Goal: Information Seeking & Learning: Check status

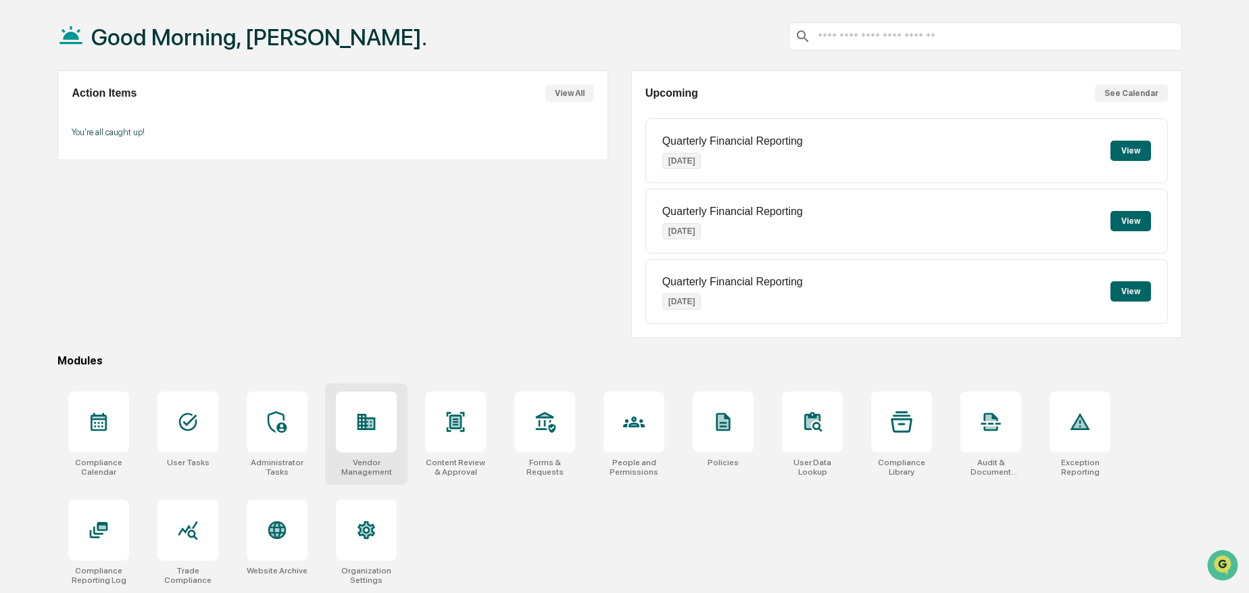
scroll to position [64, 0]
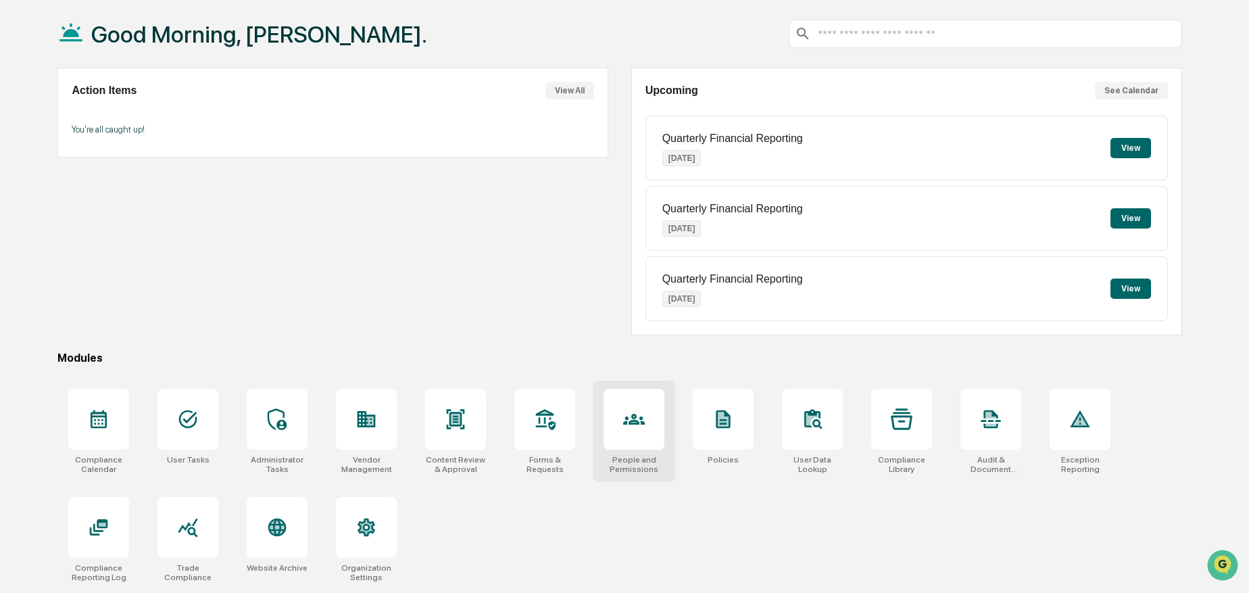
click at [643, 417] on icon at bounding box center [634, 419] width 22 height 11
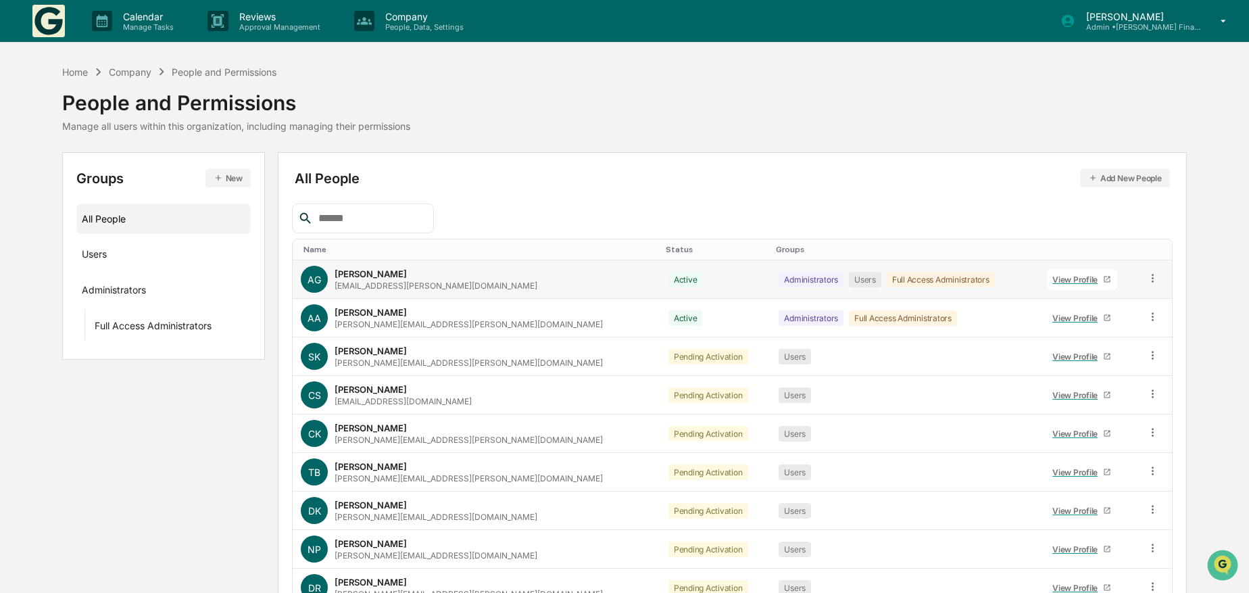
click at [1053, 277] on div "View Profile" at bounding box center [1078, 280] width 51 height 10
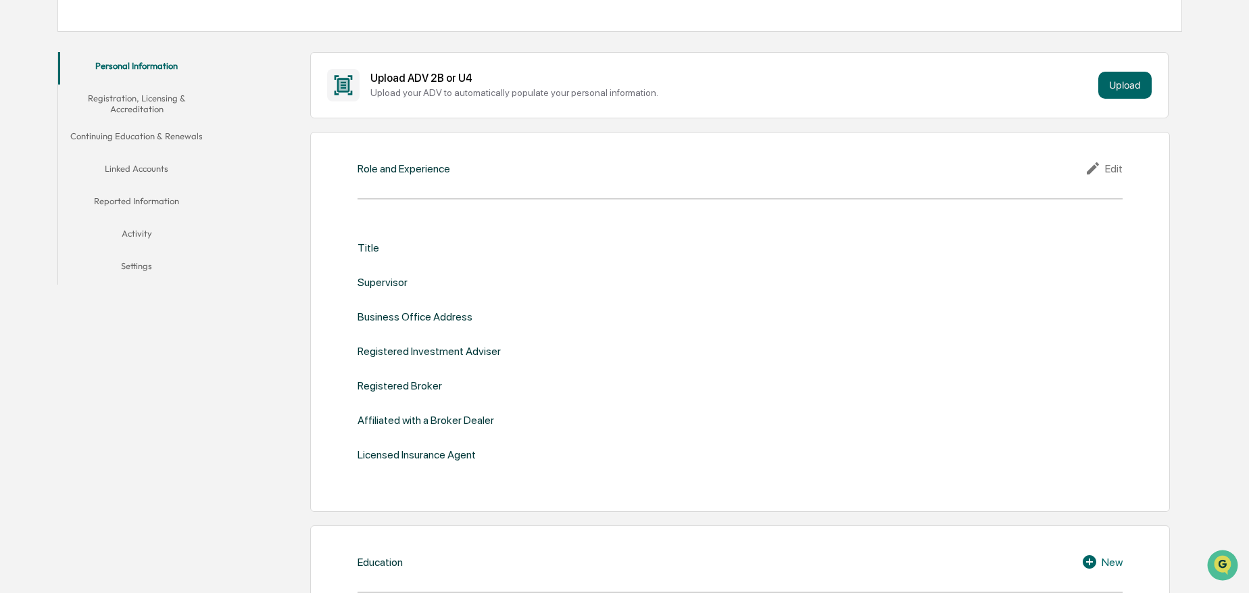
scroll to position [203, 0]
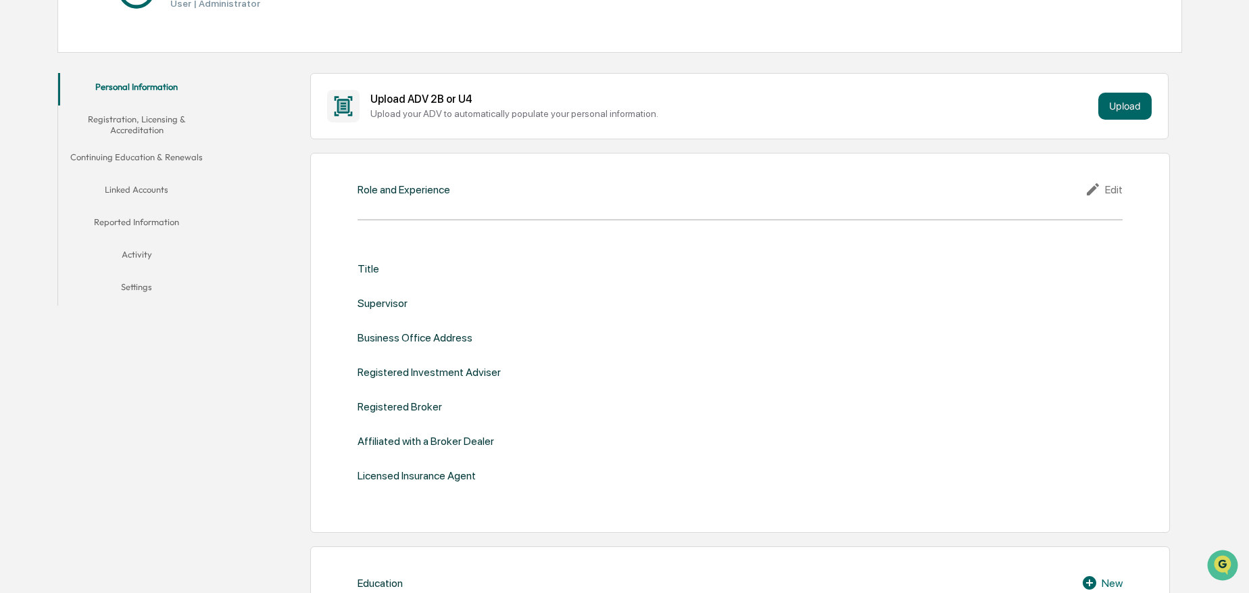
click at [133, 183] on button "Linked Accounts" at bounding box center [136, 192] width 157 height 32
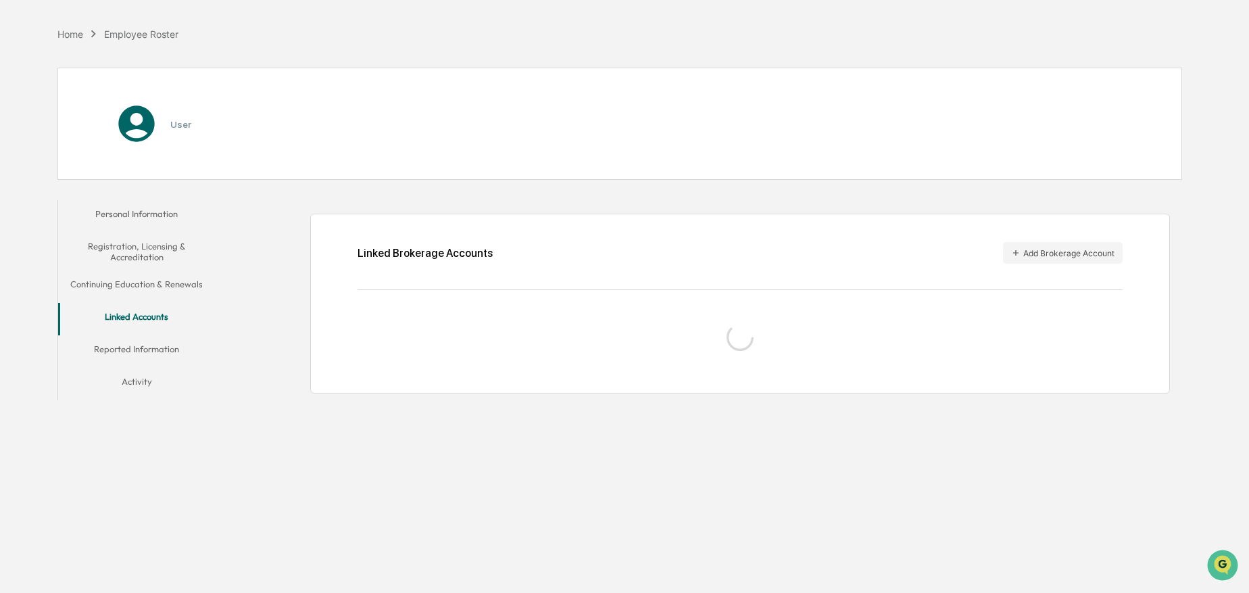
scroll to position [64, 0]
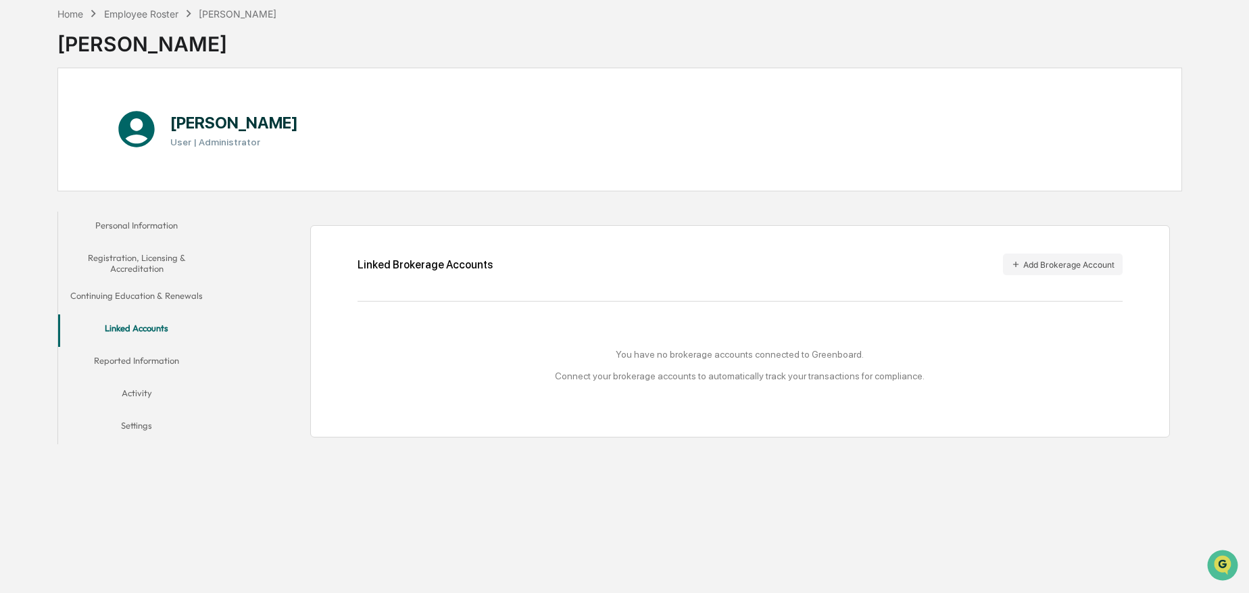
click at [136, 318] on button "Linked Accounts" at bounding box center [136, 330] width 157 height 32
click at [134, 330] on button "Linked Accounts" at bounding box center [136, 330] width 157 height 32
click at [135, 325] on button "Linked Accounts" at bounding box center [136, 330] width 157 height 32
click at [155, 16] on div "Employee Roster" at bounding box center [141, 13] width 74 height 11
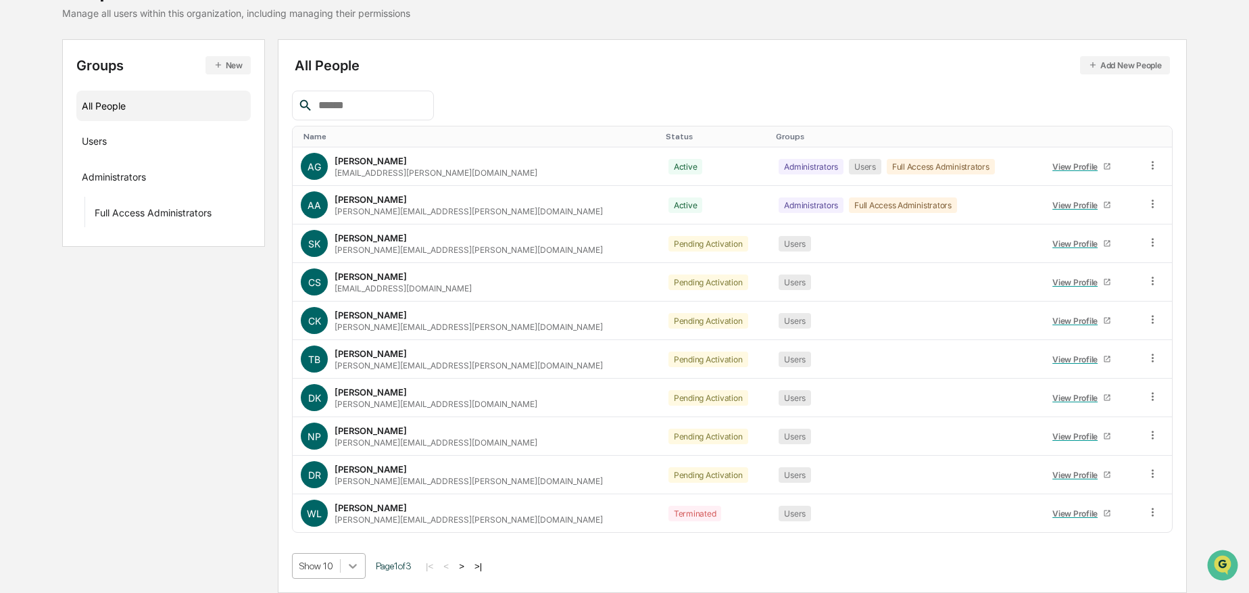
scroll to position [218, 0]
click at [352, 567] on body "Calendar Manage Tasks Reviews Approval Management Company People, Data, Setting…" at bounding box center [624, 240] width 1249 height 706
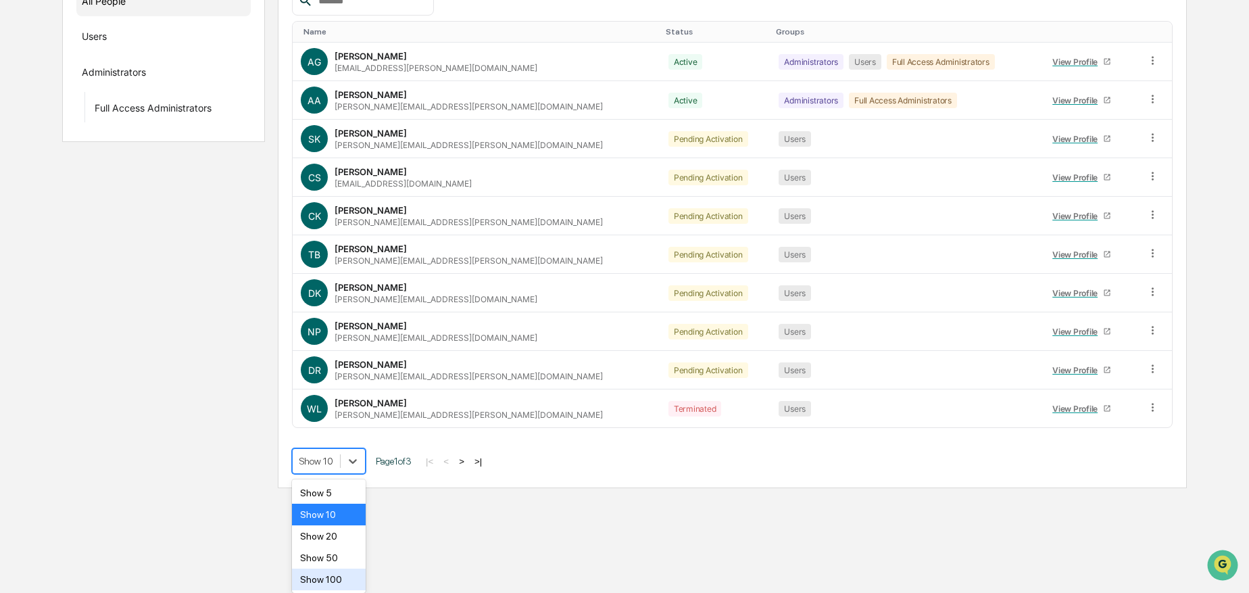
click at [348, 575] on div "Show 100" at bounding box center [329, 580] width 74 height 22
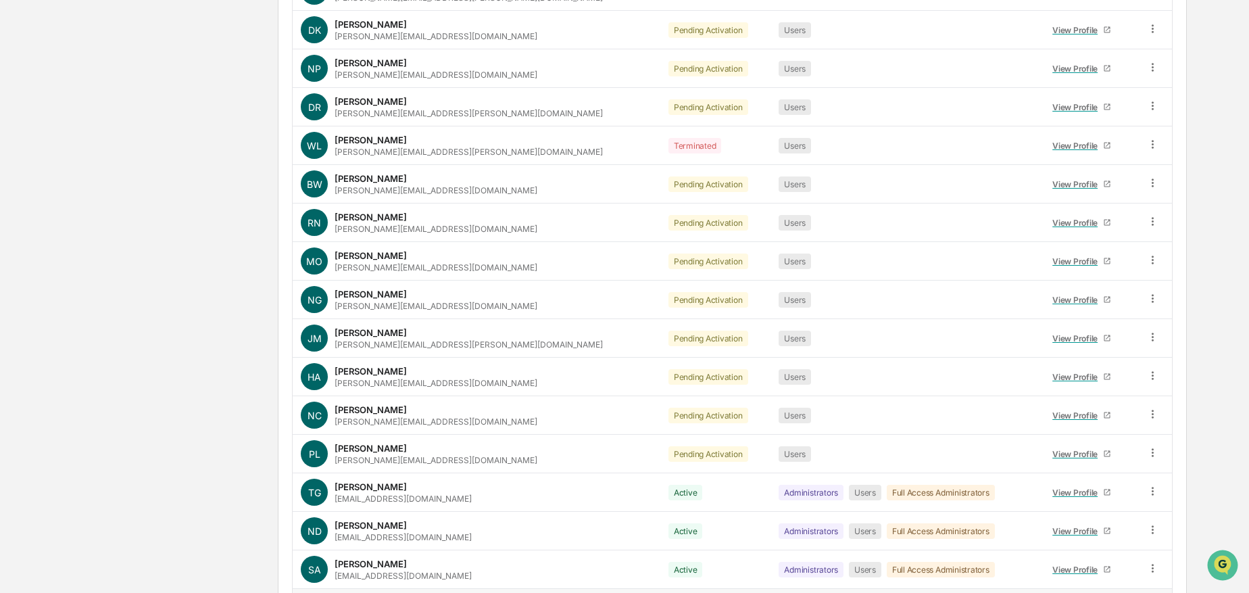
scroll to position [614, 0]
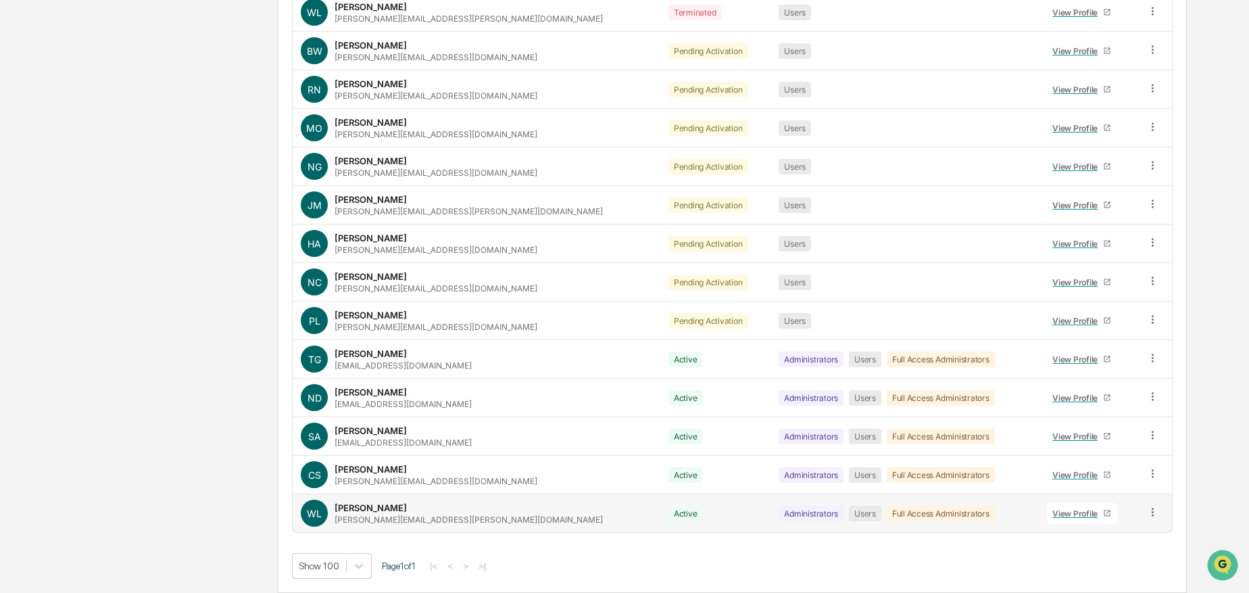
click at [1053, 509] on div "View Profile" at bounding box center [1078, 513] width 51 height 10
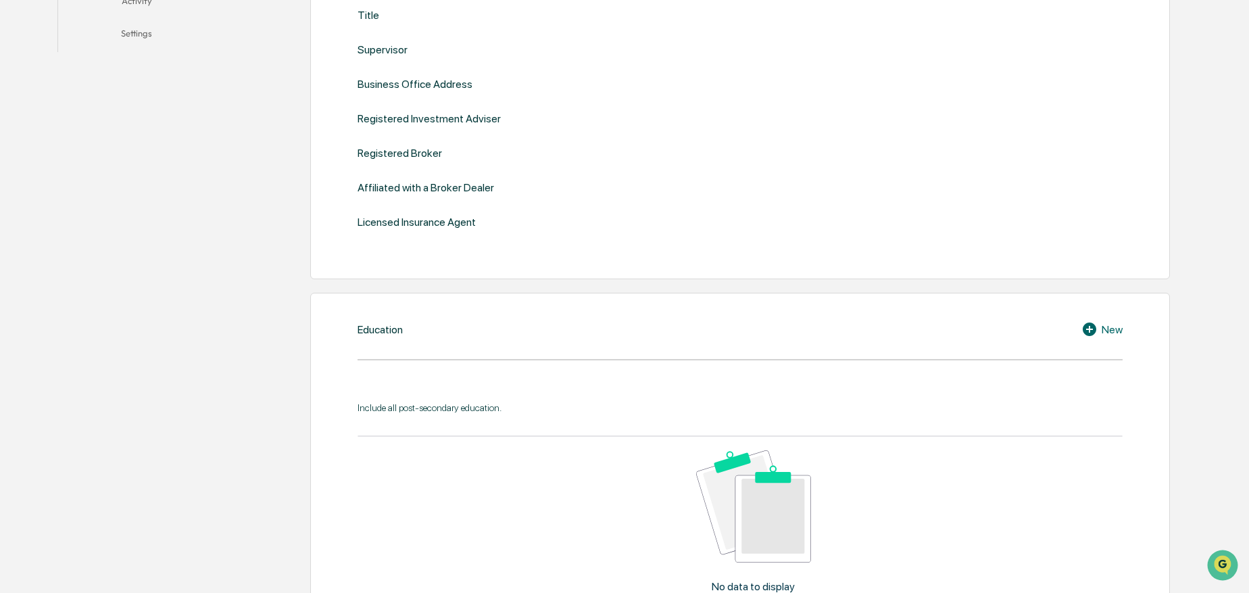
scroll to position [343, 0]
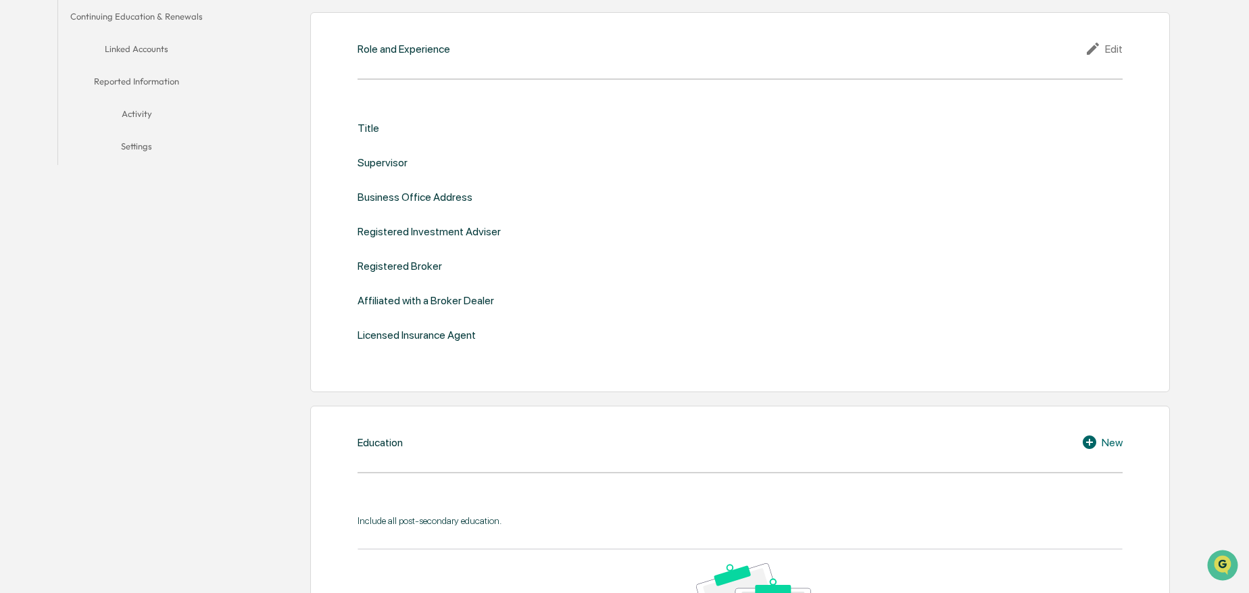
click at [156, 47] on button "Linked Accounts" at bounding box center [136, 51] width 157 height 32
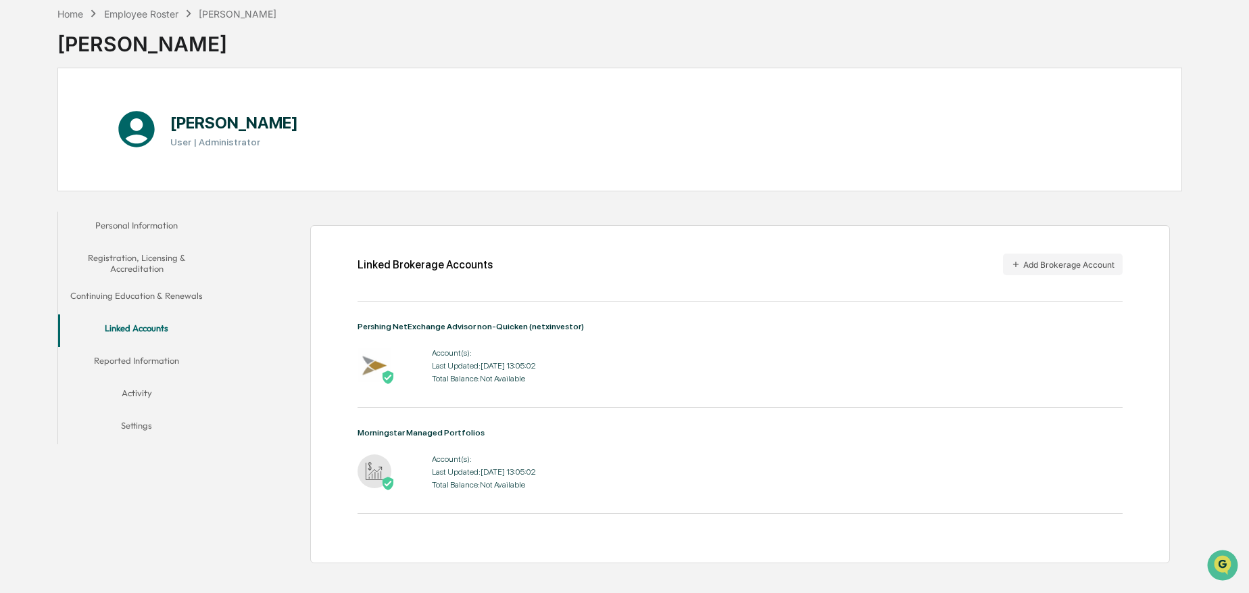
click at [168, 355] on button "Reported Information" at bounding box center [136, 363] width 157 height 32
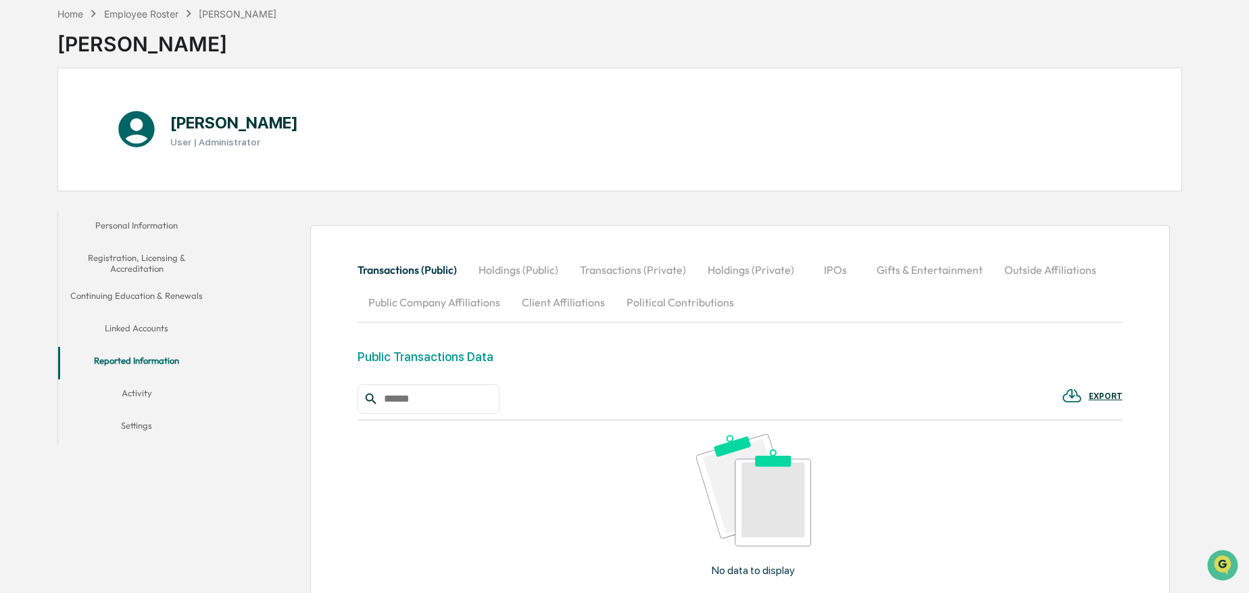
click at [528, 266] on button "Holdings (Public)" at bounding box center [518, 270] width 101 height 32
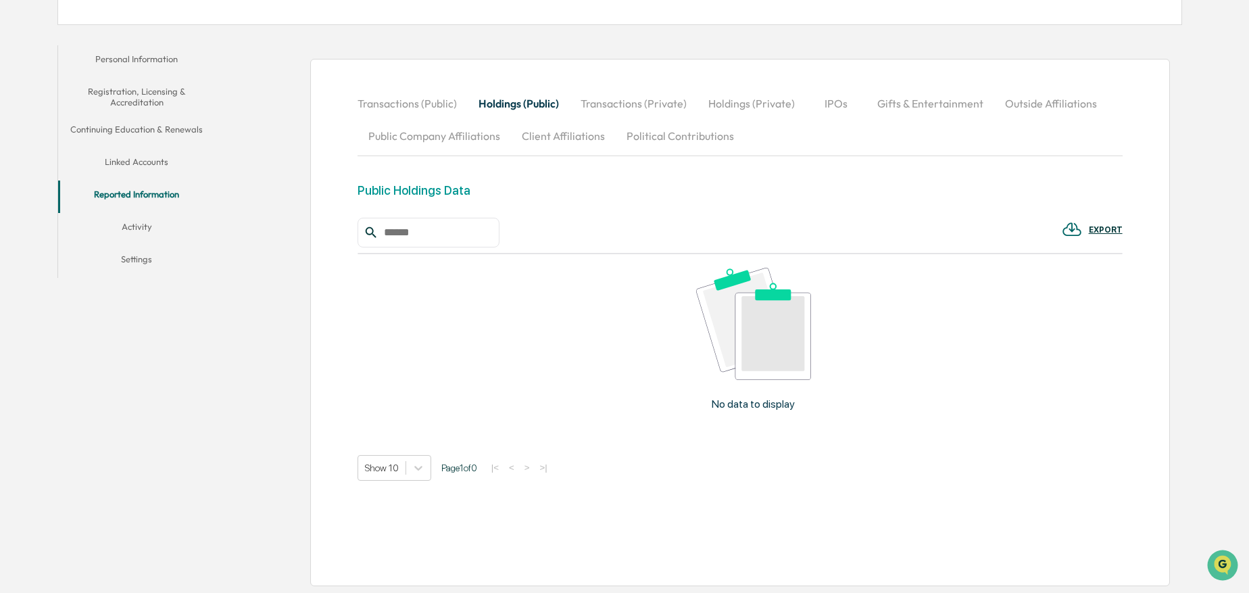
click at [767, 110] on button "Holdings (Private)" at bounding box center [752, 103] width 108 height 32
click at [394, 108] on button "Transactions (Public)" at bounding box center [413, 103] width 110 height 32
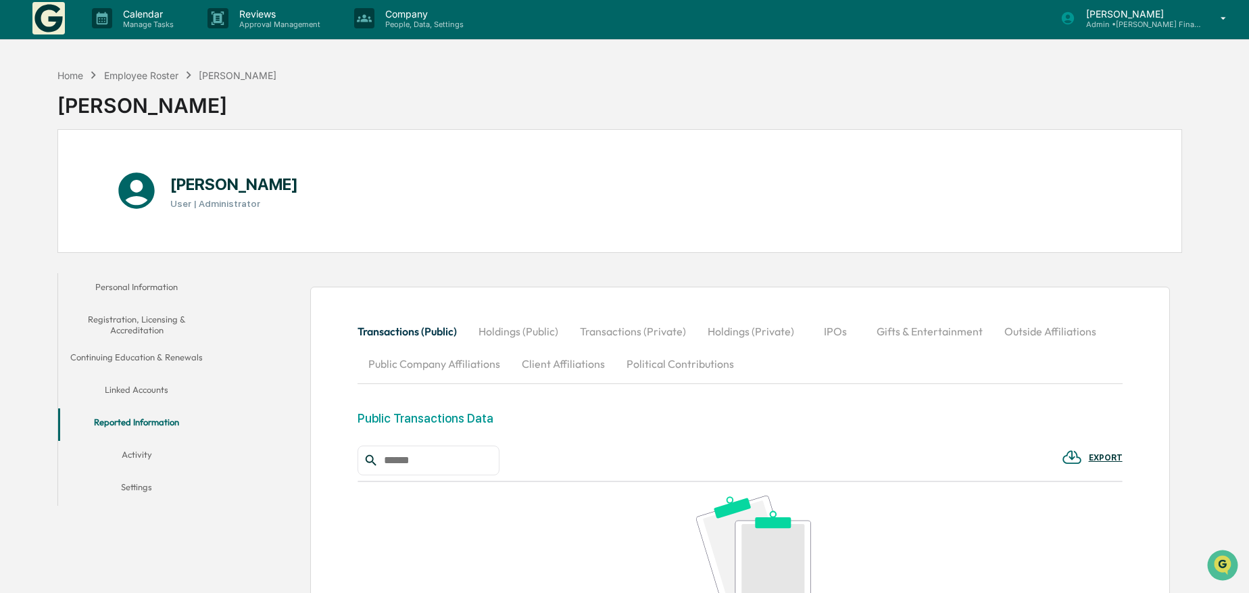
scroll to position [0, 0]
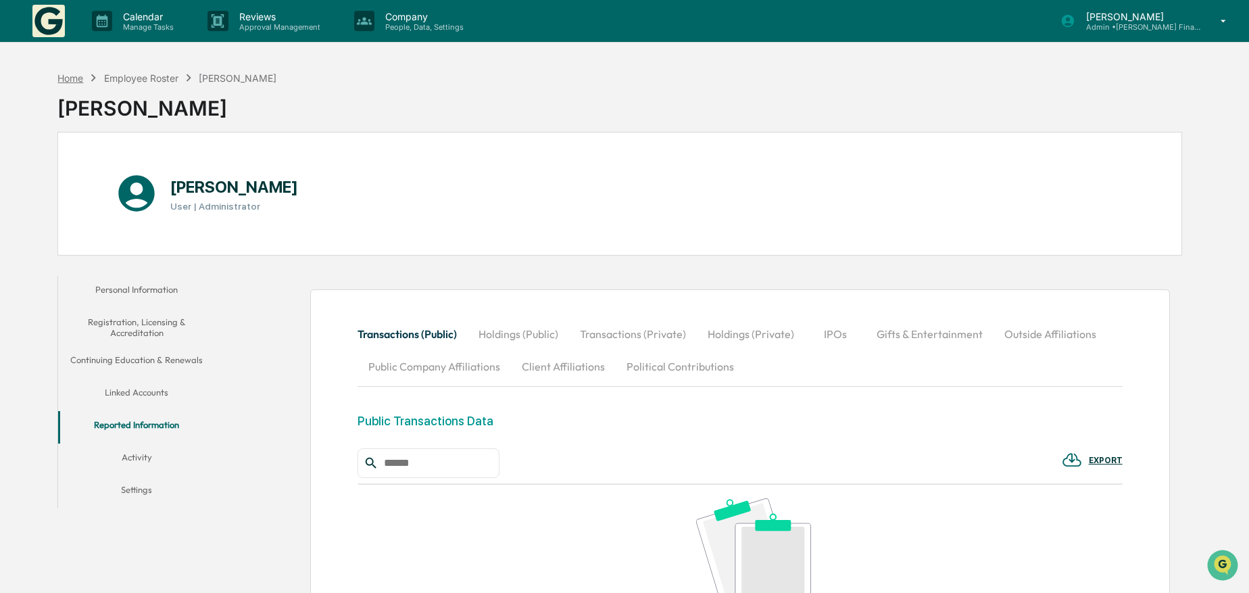
click at [78, 77] on div "Home" at bounding box center [70, 77] width 26 height 11
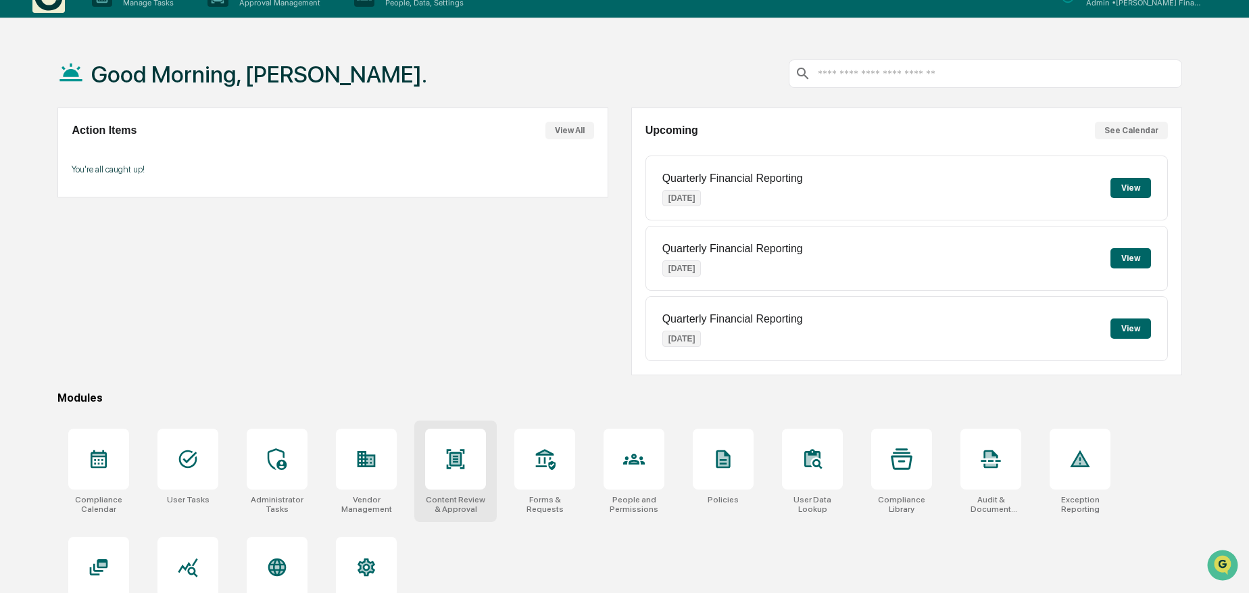
scroll to position [64, 0]
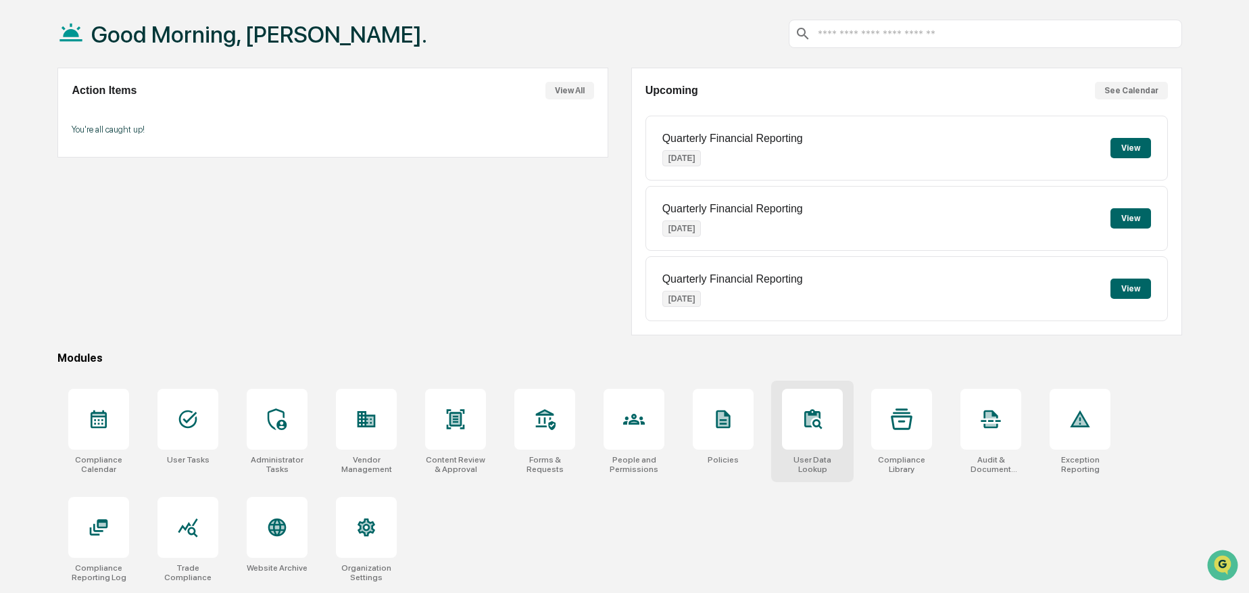
click at [821, 415] on icon at bounding box center [813, 419] width 22 height 22
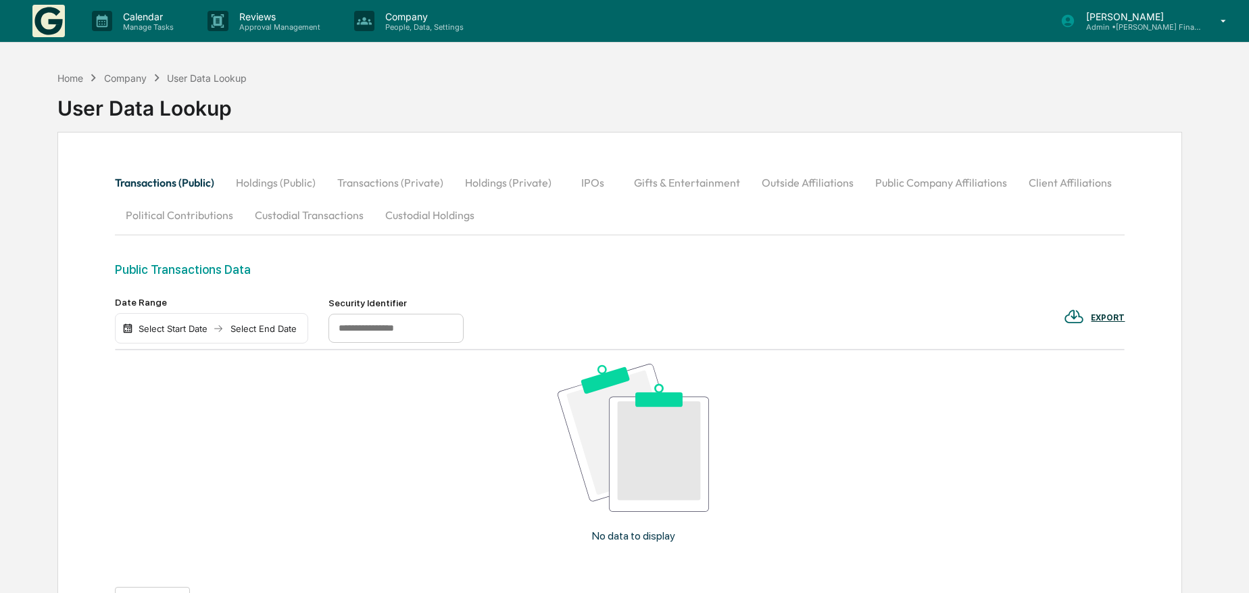
drag, startPoint x: 412, startPoint y: 217, endPoint x: 929, endPoint y: 222, distance: 516.6
click at [414, 217] on button "Custodial Holdings" at bounding box center [430, 215] width 111 height 32
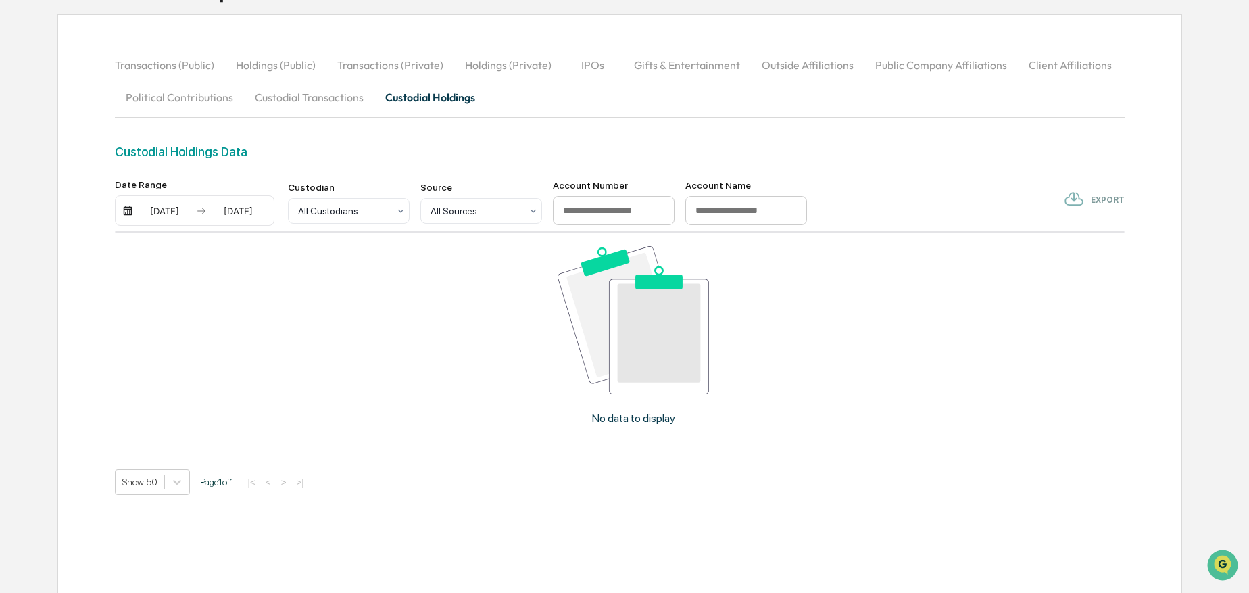
scroll to position [135, 0]
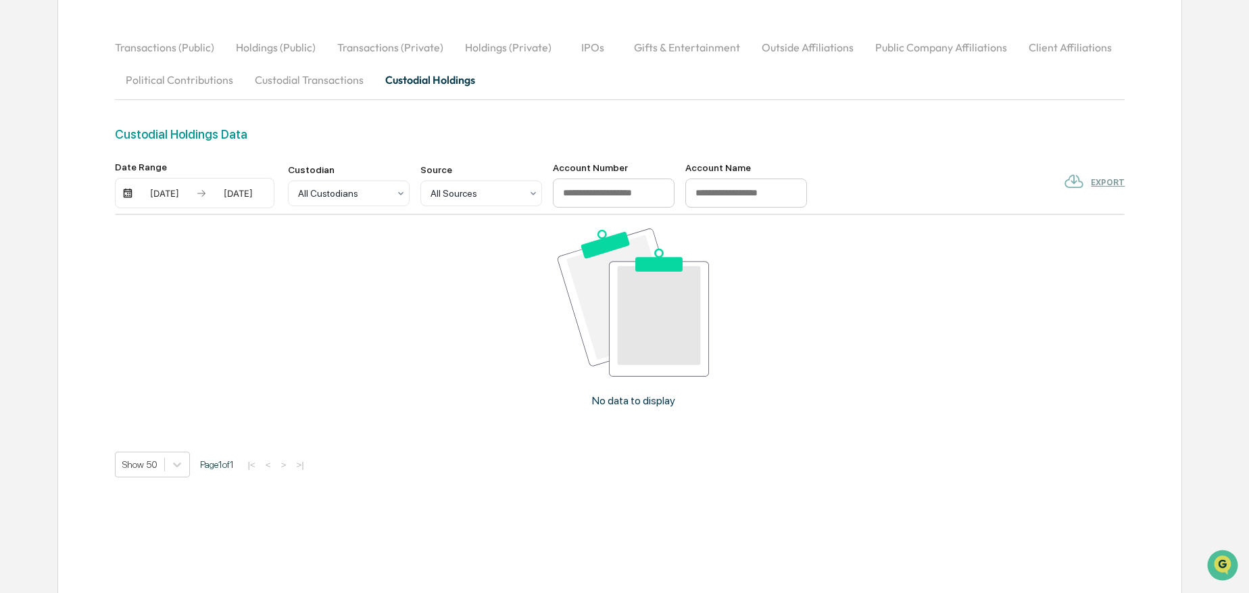
click at [297, 80] on button "Custodial Transactions" at bounding box center [309, 80] width 130 height 32
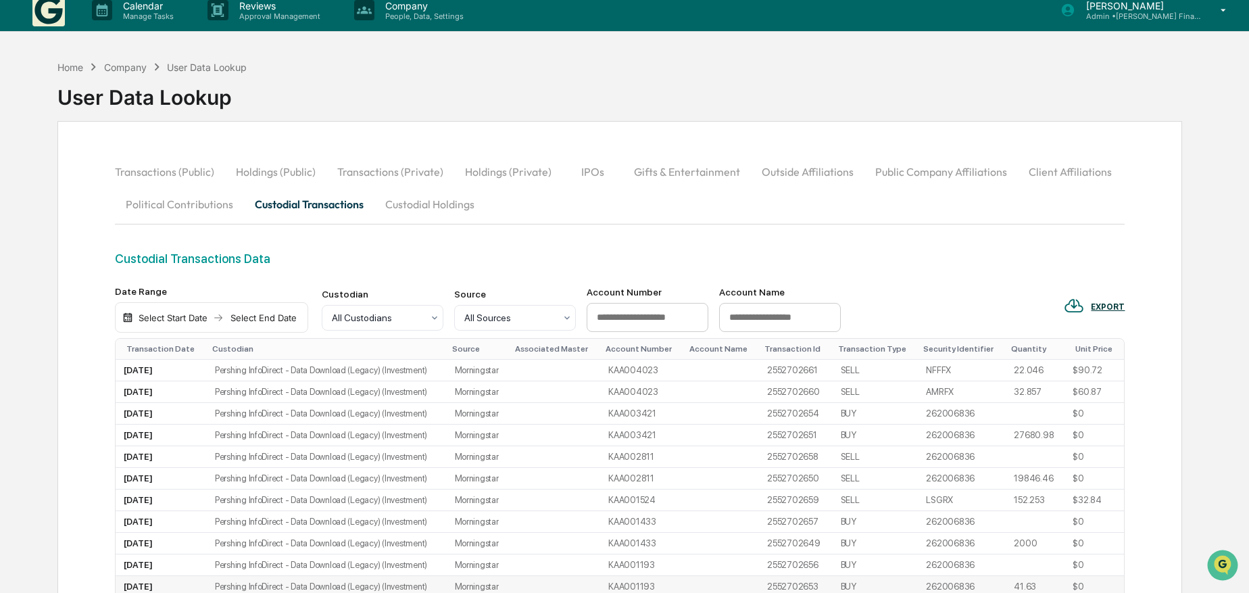
scroll to position [0, 0]
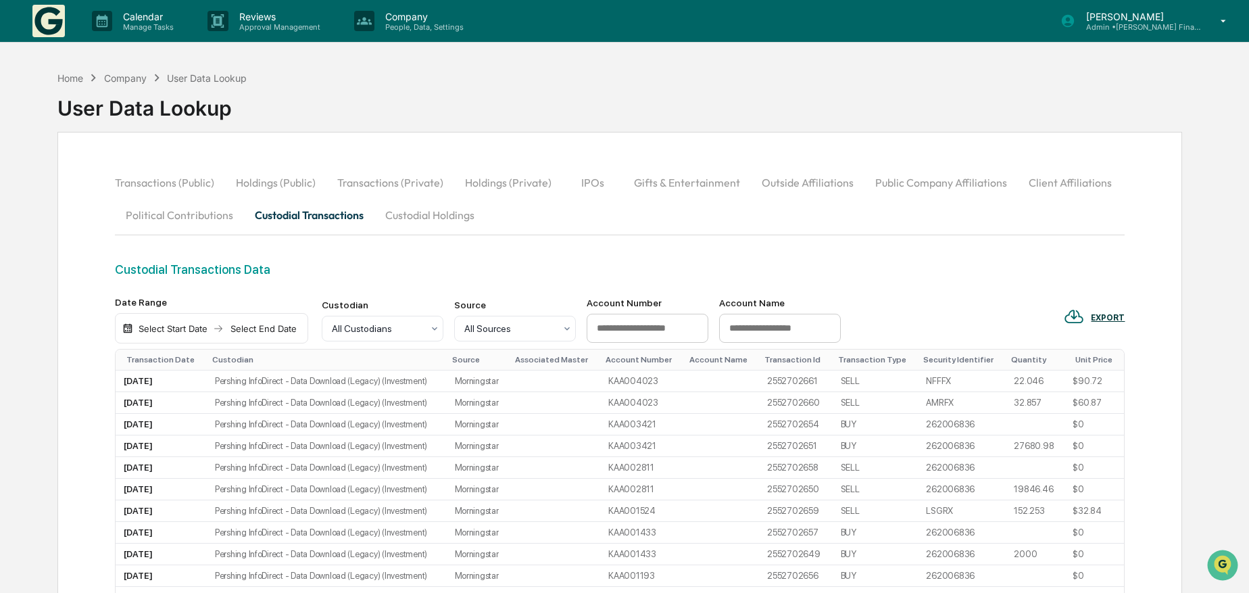
click at [796, 222] on div "Transactions (Public) Holdings (Public) Transactions (Private) Holdings (Privat…" at bounding box center [620, 198] width 1011 height 65
